Goal: Transaction & Acquisition: Download file/media

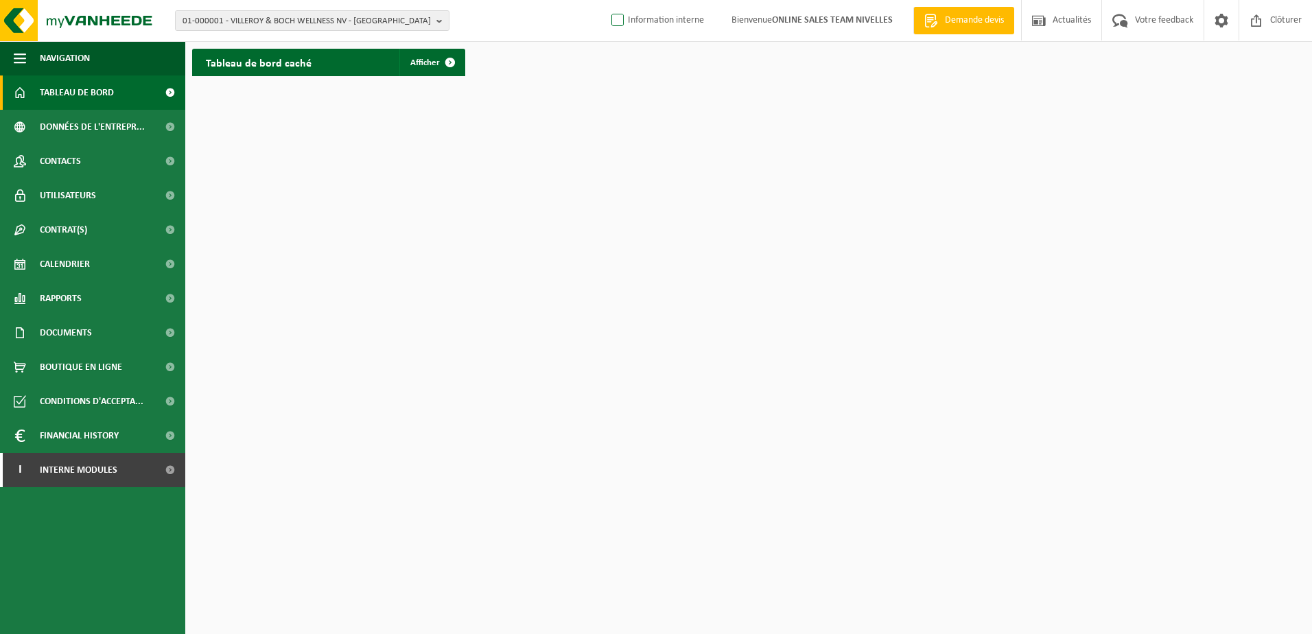
click at [612, 25] on label "Information interne" at bounding box center [656, 20] width 95 height 21
click at [606, 0] on input "Information interne" at bounding box center [606, -1] width 1 height 1
checkbox input "true"
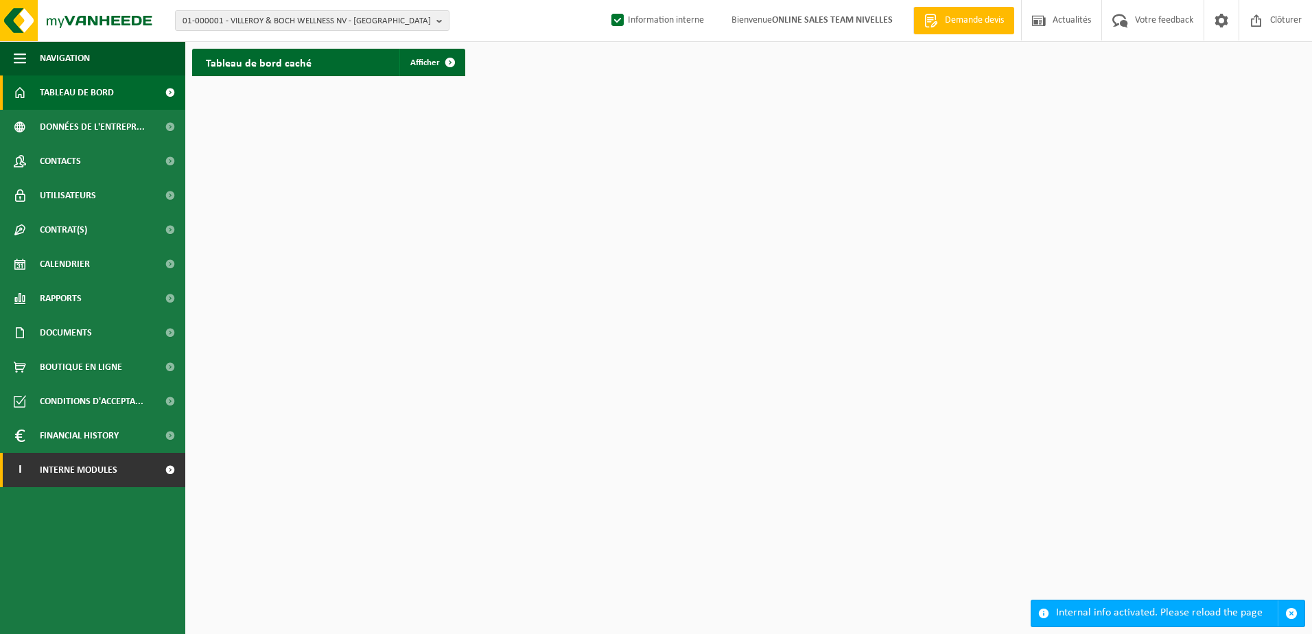
click at [140, 474] on link "I Interne modules" at bounding box center [92, 470] width 185 height 34
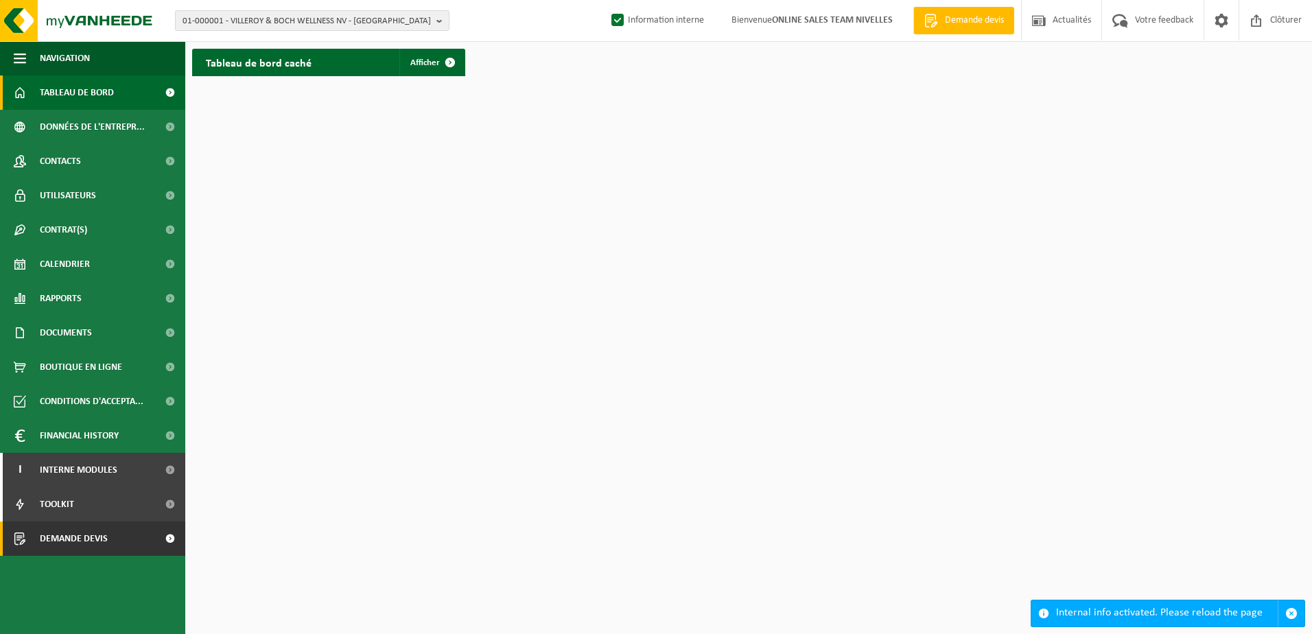
click at [151, 534] on link "Demande devis" at bounding box center [92, 538] width 185 height 34
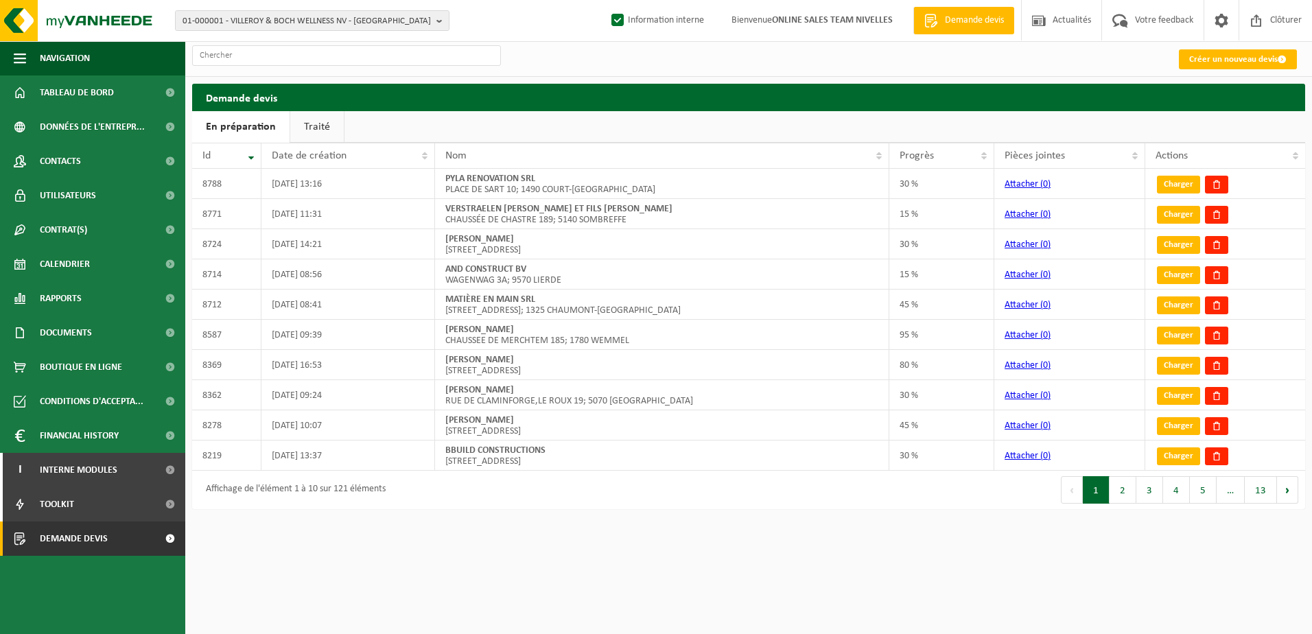
drag, startPoint x: 0, startPoint y: 0, endPoint x: 318, endPoint y: 134, distance: 344.9
click at [319, 131] on link "Traité" at bounding box center [317, 127] width 54 height 32
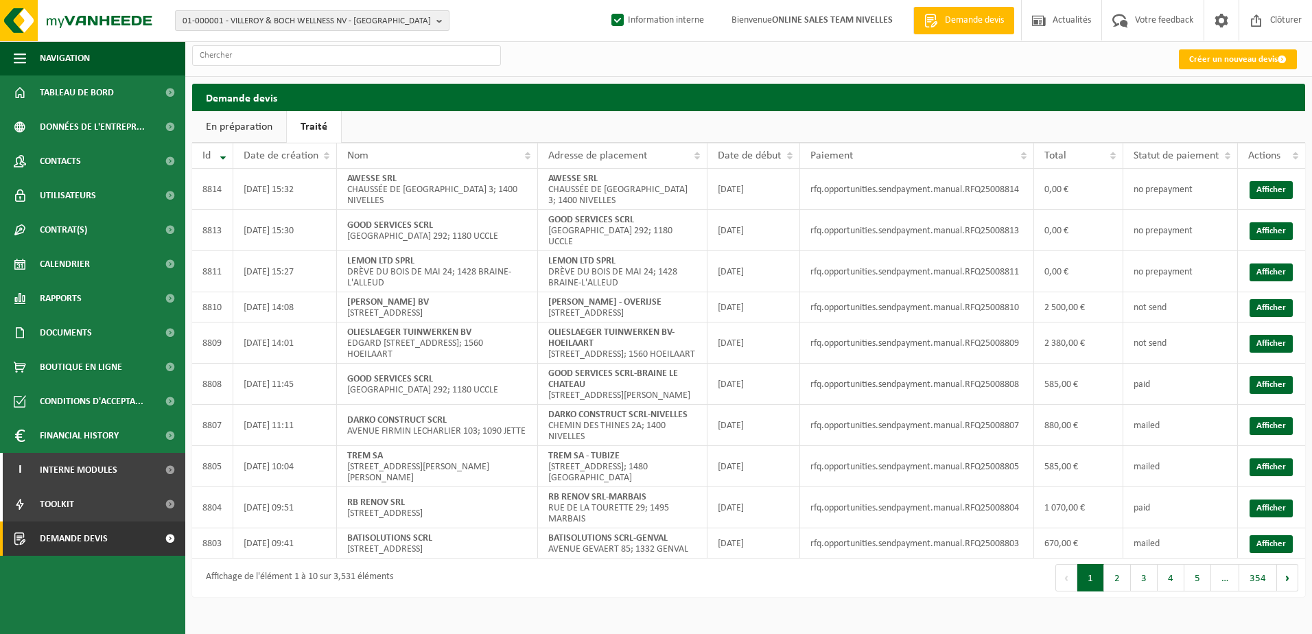
drag, startPoint x: 445, startPoint y: 25, endPoint x: 433, endPoint y: 29, distance: 12.4
click at [445, 25] on b "button" at bounding box center [442, 20] width 12 height 19
paste input "10-950926"
type input "10-950926"
click at [342, 62] on li "10-950926 - GTC BUILD BVBA - ZWEVEGEM" at bounding box center [312, 63] width 268 height 17
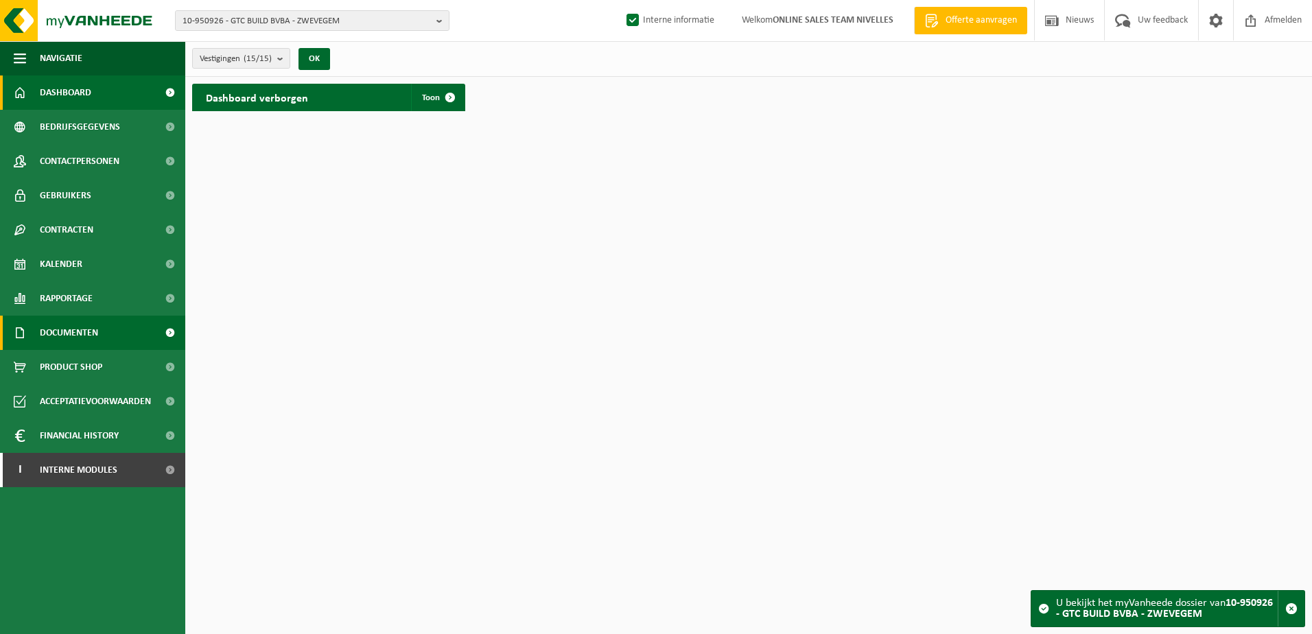
click at [95, 327] on span "Documenten" at bounding box center [69, 333] width 58 height 34
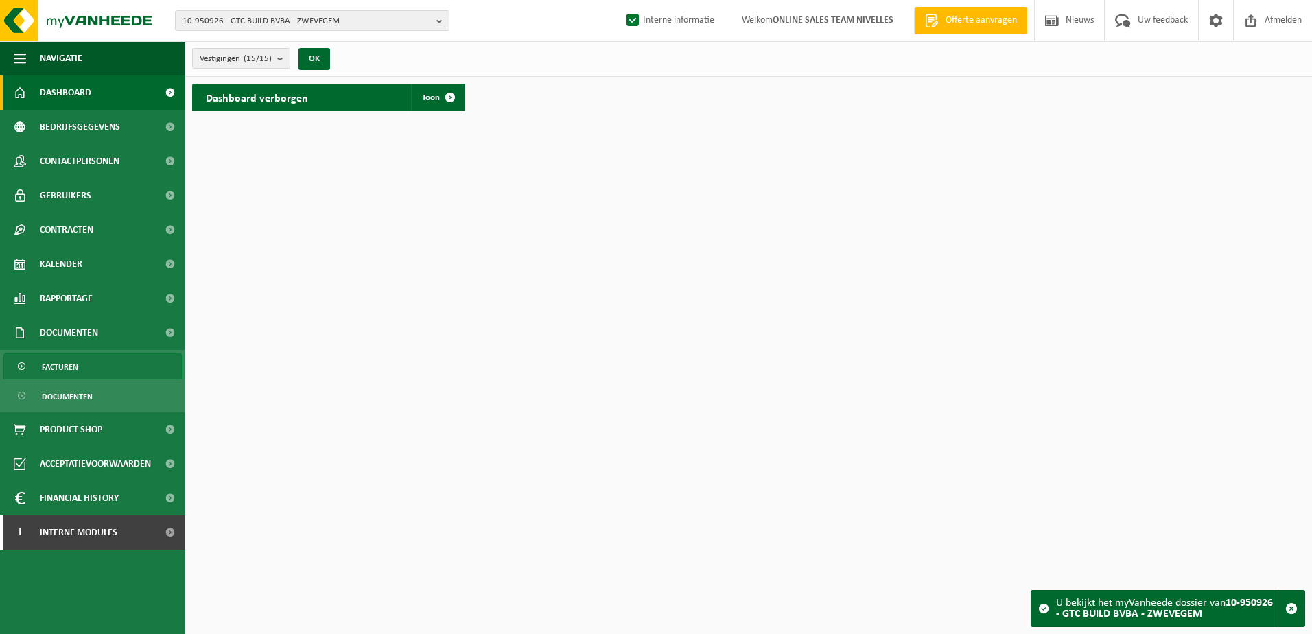
click at [101, 366] on link "Facturen" at bounding box center [92, 366] width 178 height 26
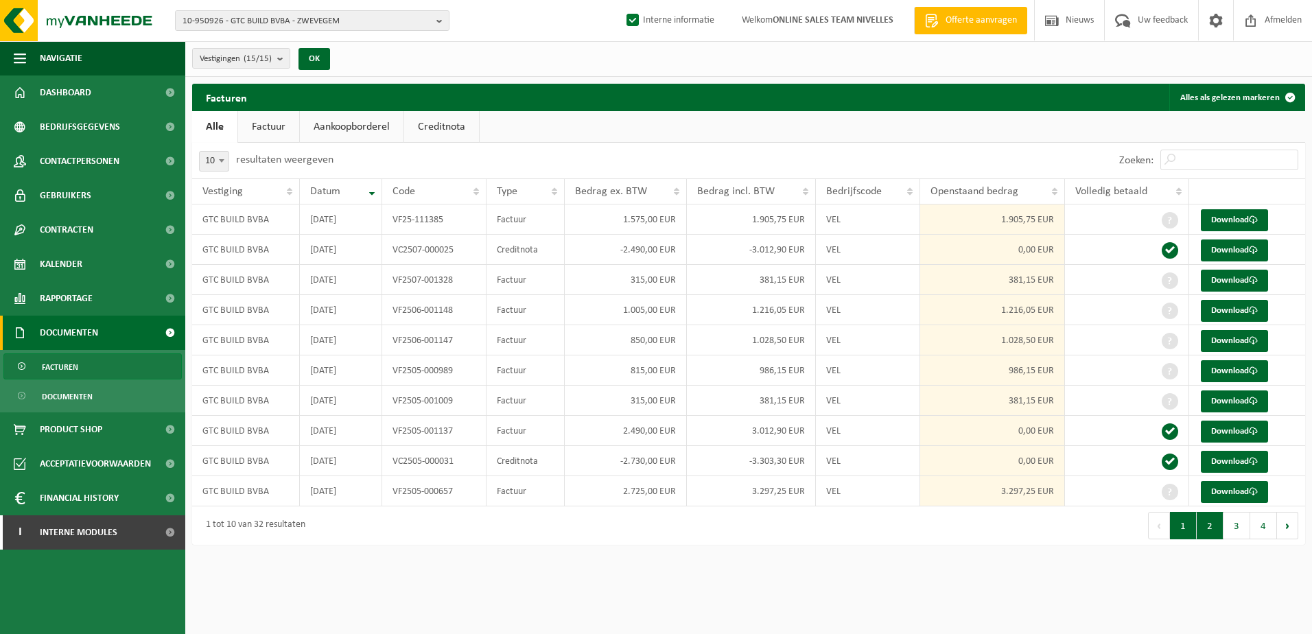
click at [1216, 532] on button "2" at bounding box center [1210, 525] width 27 height 27
click at [1236, 529] on button "3" at bounding box center [1236, 525] width 27 height 27
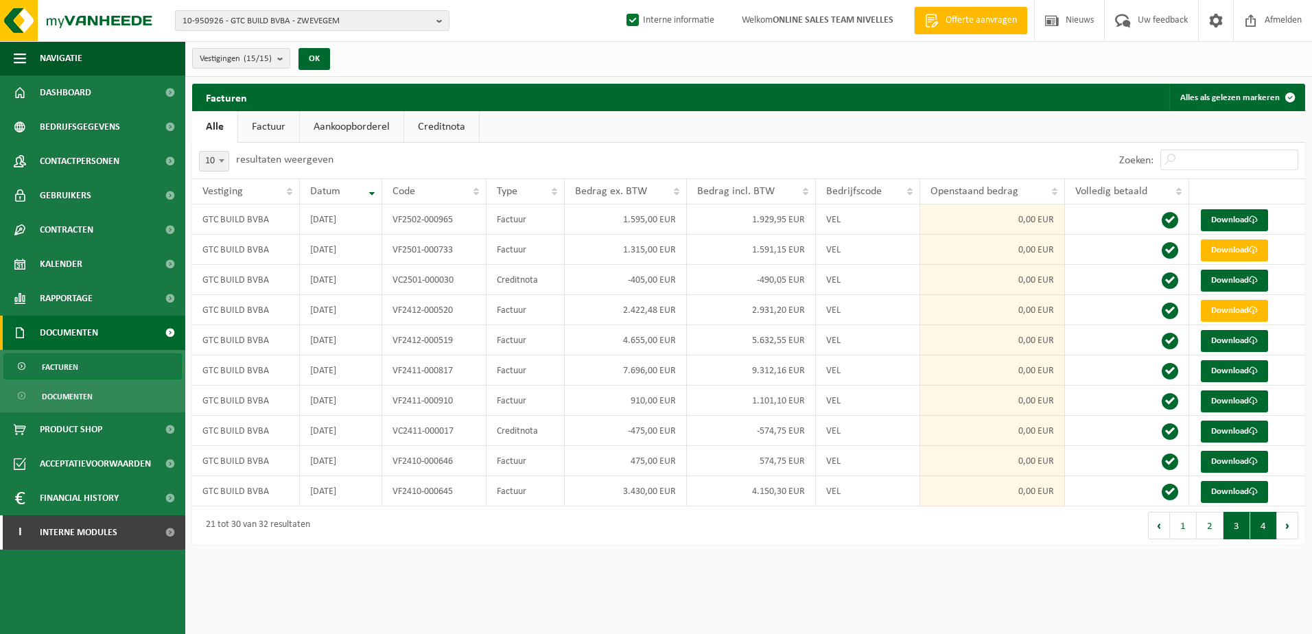
click at [1258, 528] on button "4" at bounding box center [1263, 525] width 27 height 27
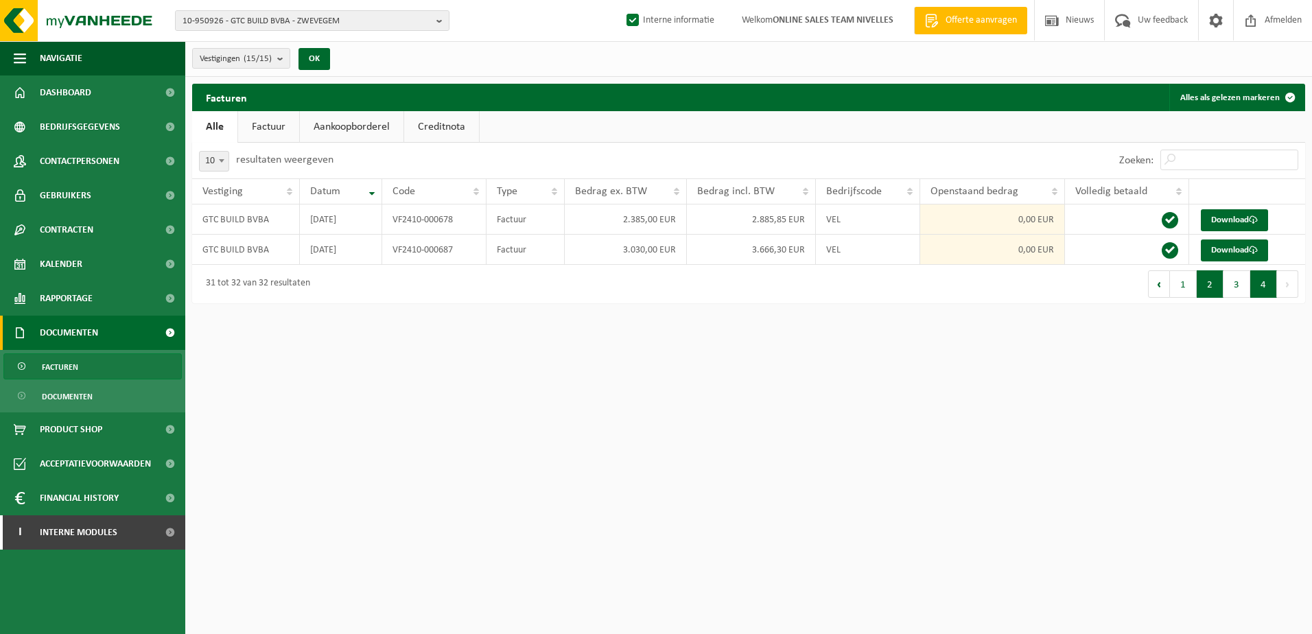
click at [1205, 285] on button "2" at bounding box center [1210, 283] width 27 height 27
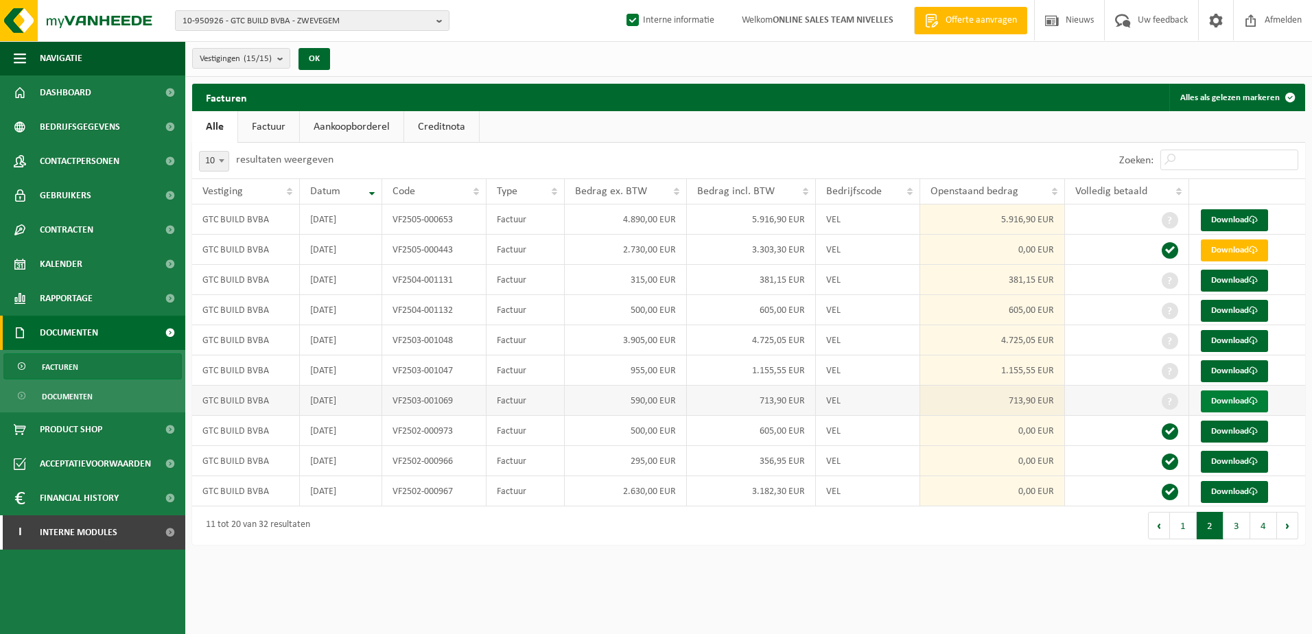
click at [1240, 399] on link "Download" at bounding box center [1234, 401] width 67 height 22
click at [1213, 366] on link "Download" at bounding box center [1234, 371] width 67 height 22
click at [1231, 338] on link "Download" at bounding box center [1234, 341] width 67 height 22
click at [1236, 309] on link "Download" at bounding box center [1234, 311] width 67 height 22
click at [1219, 286] on link "Download" at bounding box center [1234, 281] width 67 height 22
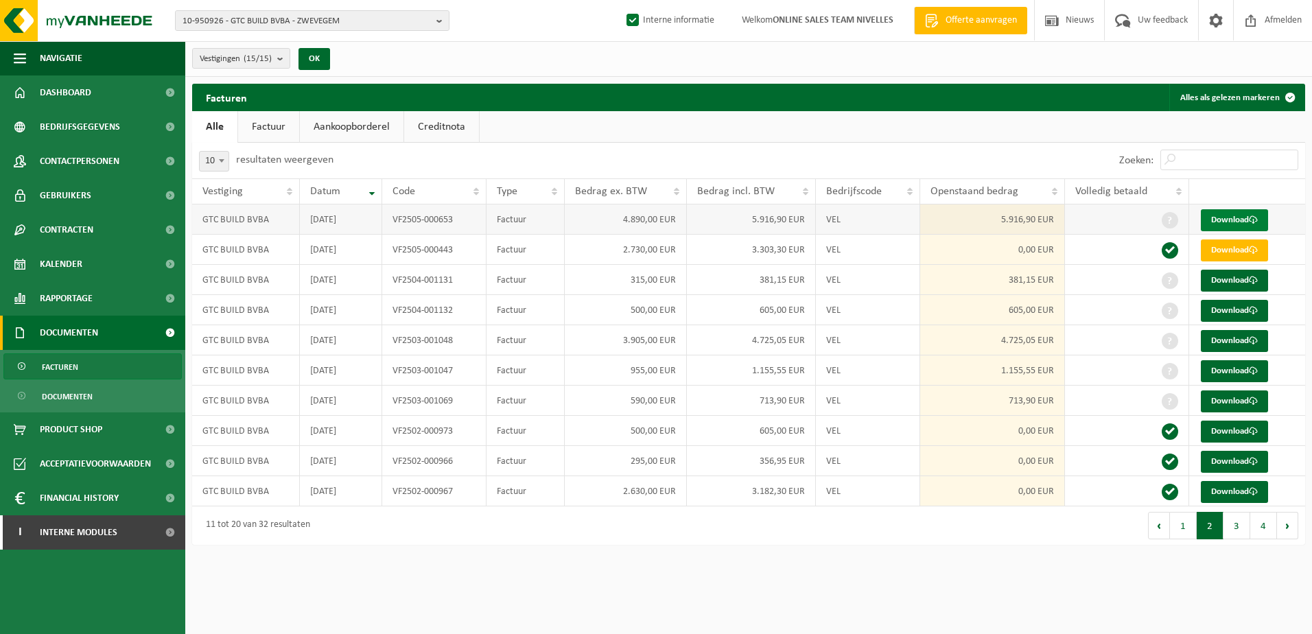
click at [1214, 222] on link "Download" at bounding box center [1234, 220] width 67 height 22
click at [1183, 533] on button "1" at bounding box center [1183, 525] width 27 height 27
click at [1238, 486] on link "Download" at bounding box center [1234, 492] width 67 height 22
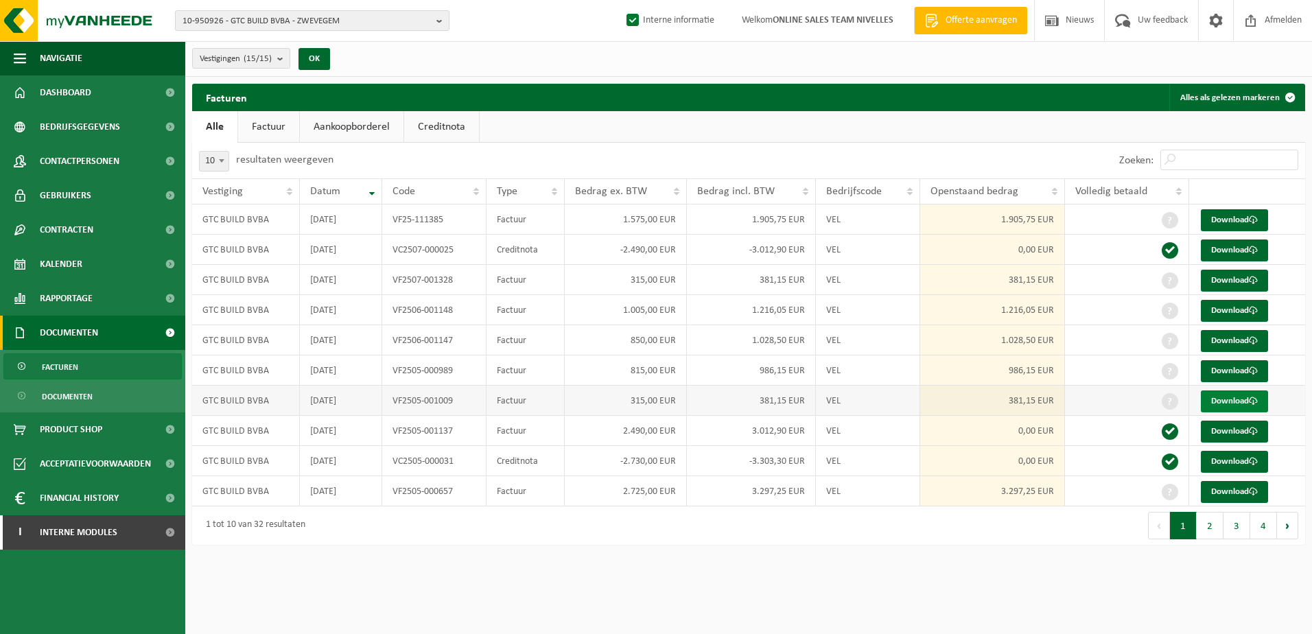
click at [1230, 407] on link "Download" at bounding box center [1234, 401] width 67 height 22
click at [1227, 372] on link "Download" at bounding box center [1234, 371] width 67 height 22
click at [1232, 344] on link "Download" at bounding box center [1234, 341] width 67 height 22
click at [1238, 307] on link "Download" at bounding box center [1234, 311] width 67 height 22
click at [1236, 280] on link "Download" at bounding box center [1234, 281] width 67 height 22
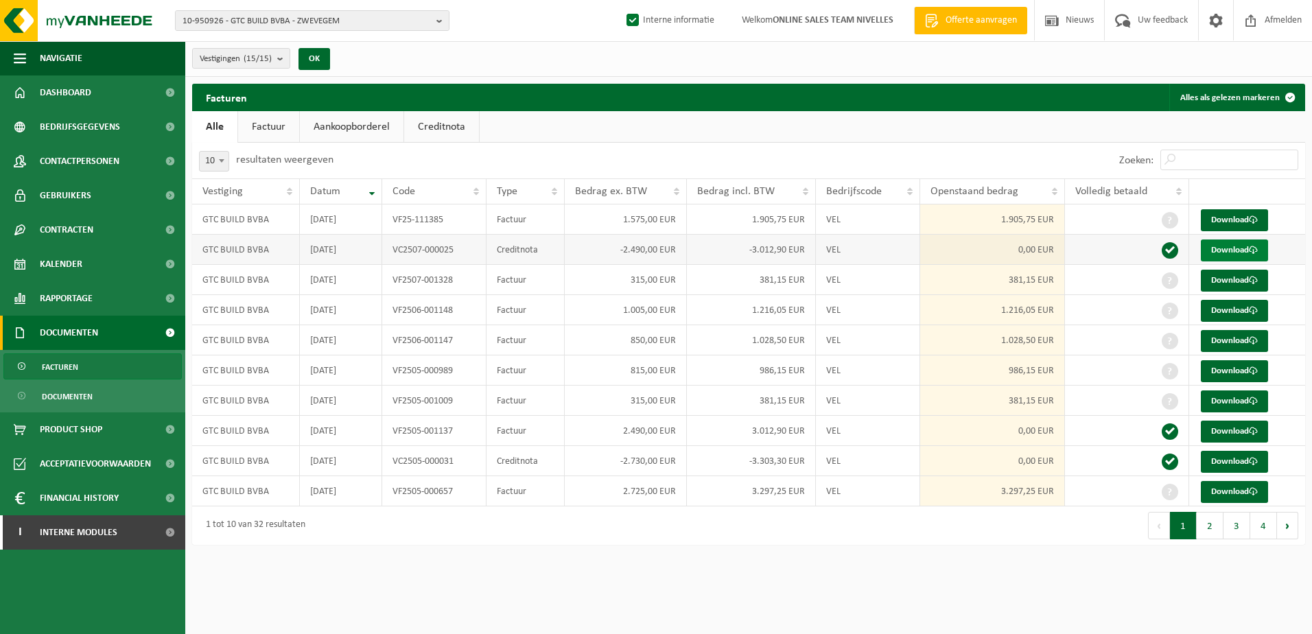
click at [1230, 247] on link "Download" at bounding box center [1234, 250] width 67 height 22
click at [1256, 217] on span at bounding box center [1253, 219] width 9 height 9
click at [1245, 464] on link "Download" at bounding box center [1234, 462] width 67 height 22
click at [1102, 587] on html "10-950926 - GTC BUILD BVBA - ZWEVEGEM 10-950926 - GTC BUILD BVBA - ZWEVEGEM 10-…" at bounding box center [656, 317] width 1312 height 634
click at [168, 540] on span at bounding box center [169, 532] width 31 height 34
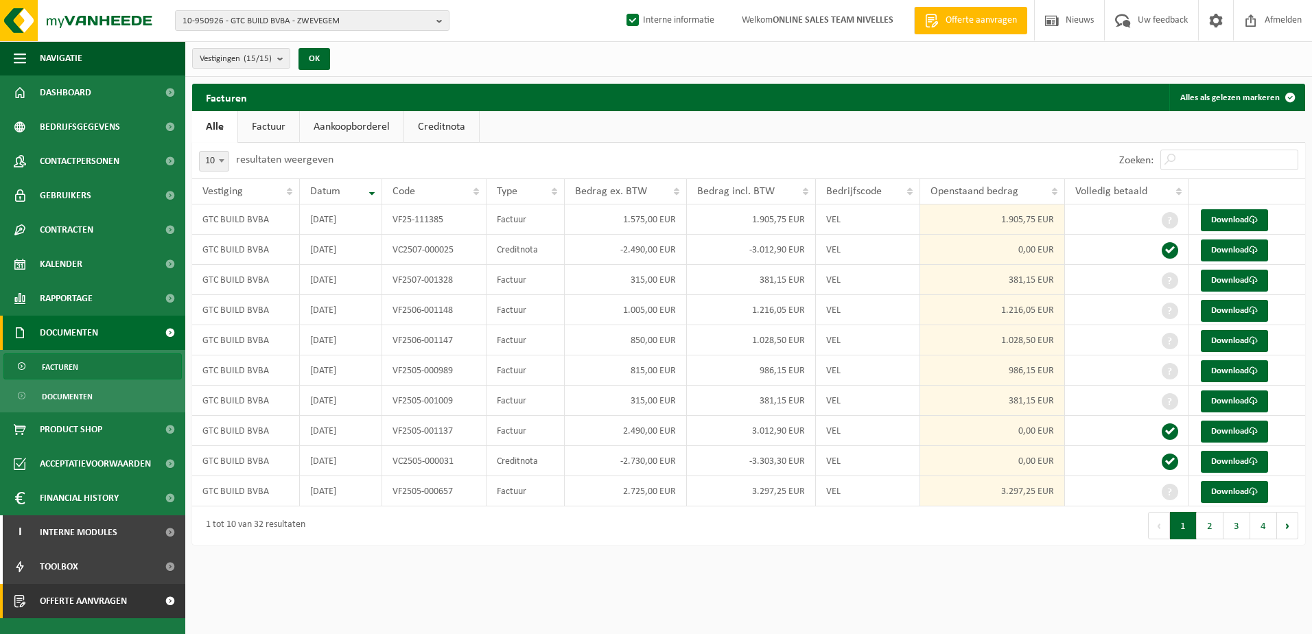
click at [162, 591] on span at bounding box center [169, 601] width 31 height 34
click at [126, 604] on span "Offerte aanvragen" at bounding box center [83, 601] width 87 height 34
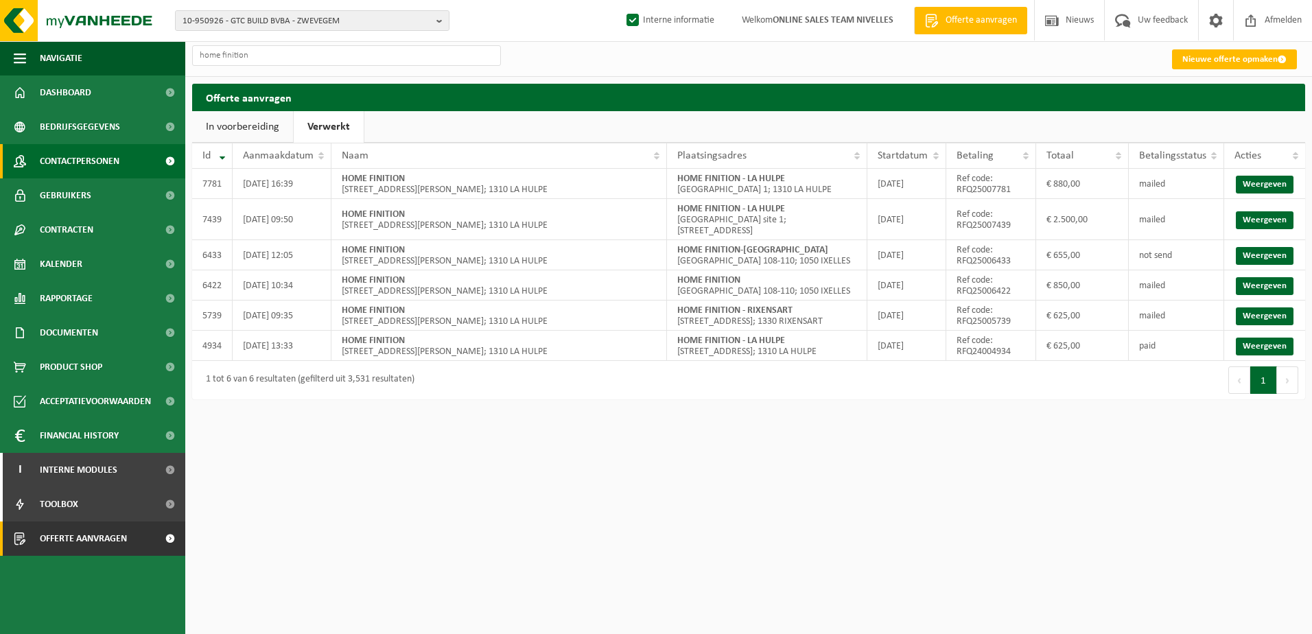
type input "home finition"
